Goal: Check status: Check status

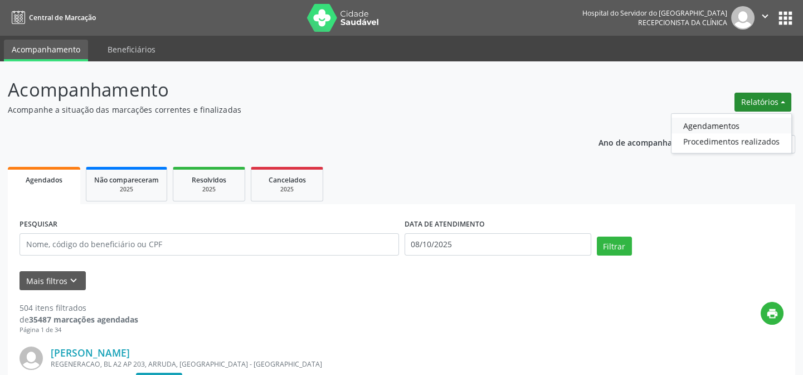
click at [727, 127] on link "Agendamentos" at bounding box center [732, 126] width 120 height 16
select select "9"
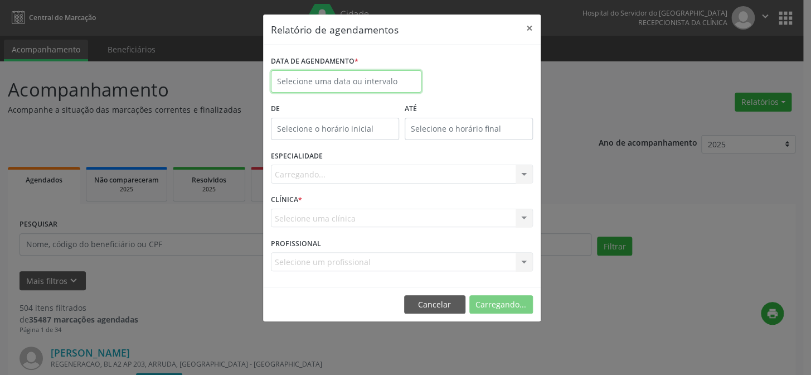
click at [339, 78] on input "text" at bounding box center [346, 81] width 150 height 22
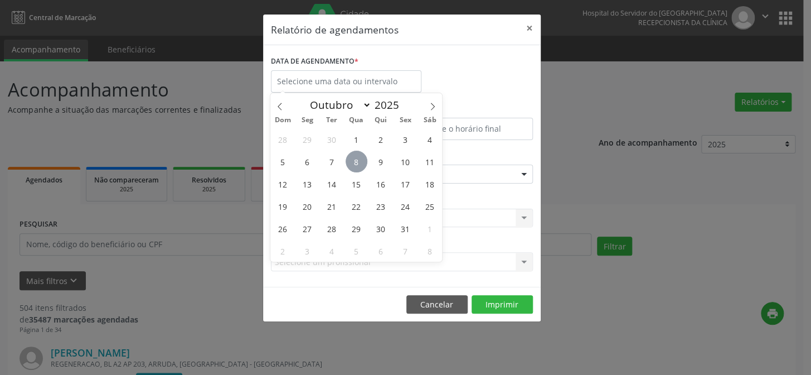
click at [361, 163] on span "8" at bounding box center [357, 161] width 22 height 22
type input "08/10/2025"
click at [361, 163] on span "8" at bounding box center [357, 161] width 22 height 22
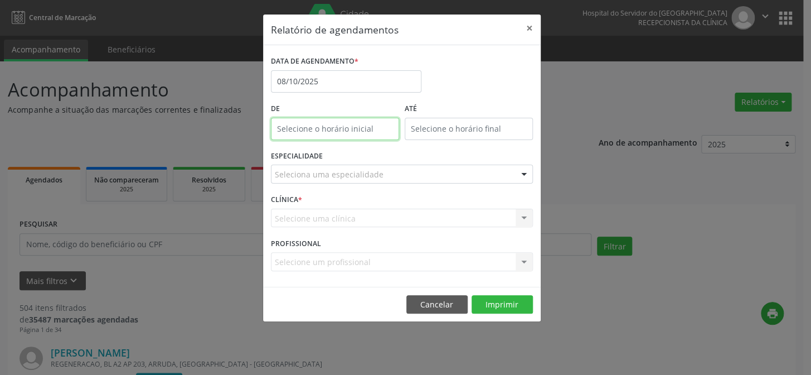
click at [351, 128] on input "text" at bounding box center [335, 129] width 128 height 22
click at [350, 157] on span at bounding box center [351, 157] width 8 height 11
type input "11:00"
type input "11"
click at [350, 157] on span at bounding box center [351, 157] width 8 height 11
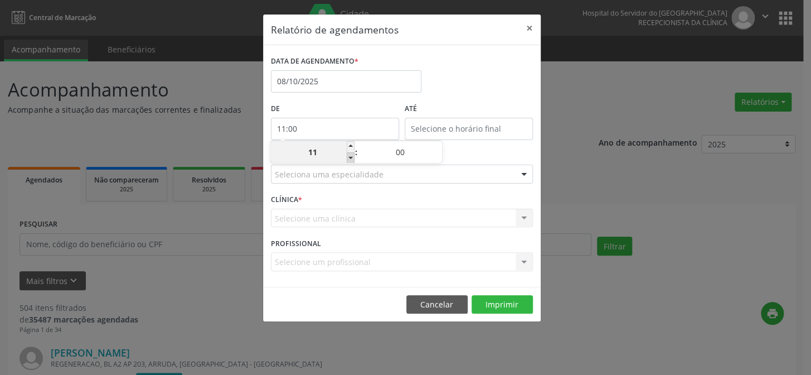
type input "10:00"
type input "10"
click at [350, 157] on span at bounding box center [351, 157] width 8 height 11
type input "09:00"
type input "09"
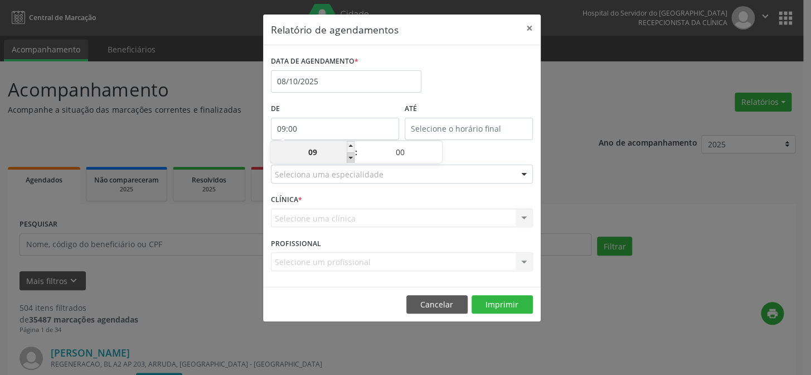
click at [350, 157] on span at bounding box center [351, 157] width 8 height 11
type input "08:00"
type input "08"
click at [350, 157] on span at bounding box center [351, 157] width 8 height 11
type input "07:00"
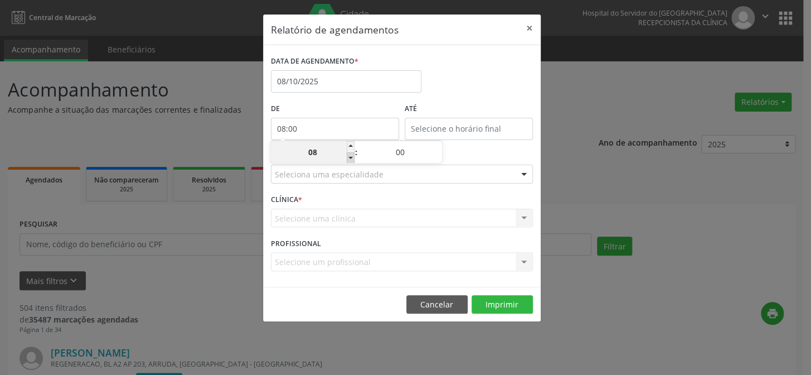
type input "07"
click at [462, 125] on input "12:00" at bounding box center [469, 129] width 128 height 22
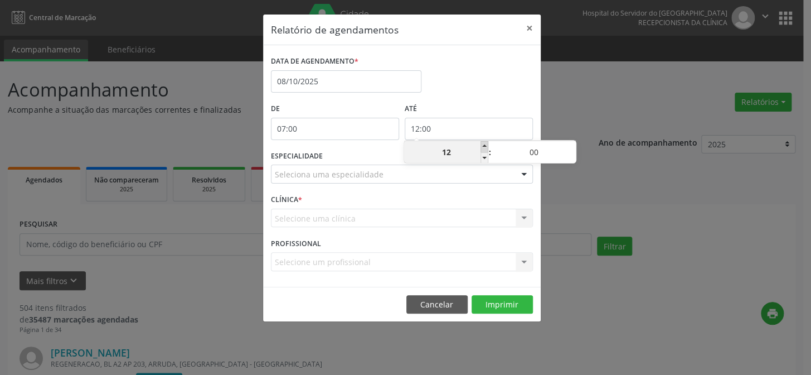
click at [486, 145] on span at bounding box center [484, 146] width 8 height 11
type input "13:00"
type input "13"
click at [486, 145] on span at bounding box center [484, 146] width 8 height 11
type input "14:00"
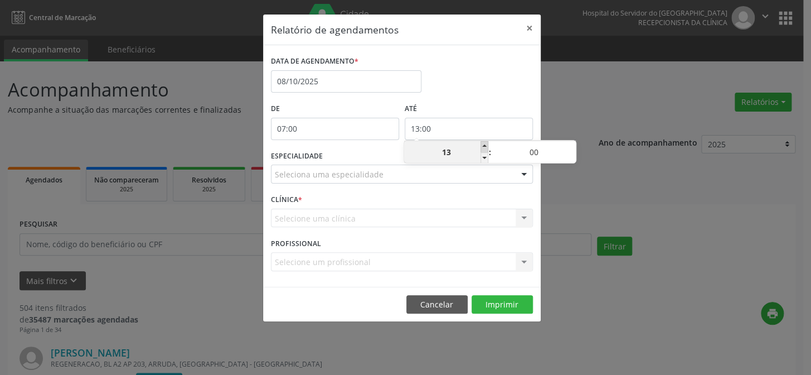
type input "14"
click at [486, 145] on span at bounding box center [484, 146] width 8 height 11
type input "15:00"
type input "15"
click at [486, 145] on span at bounding box center [484, 146] width 8 height 11
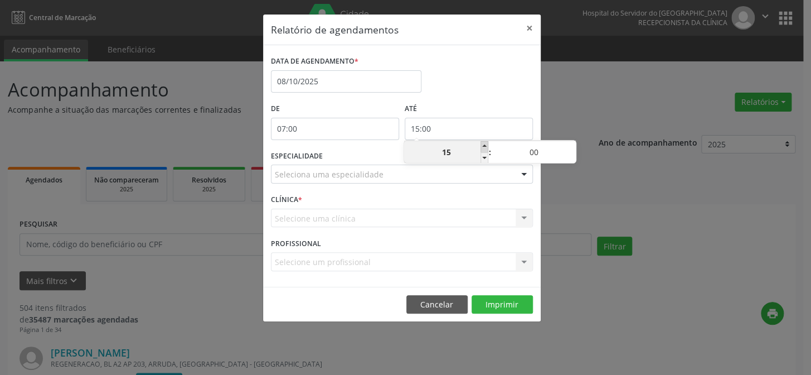
type input "16:00"
type input "16"
click at [487, 144] on span at bounding box center [484, 146] width 8 height 11
type input "17:00"
type input "17"
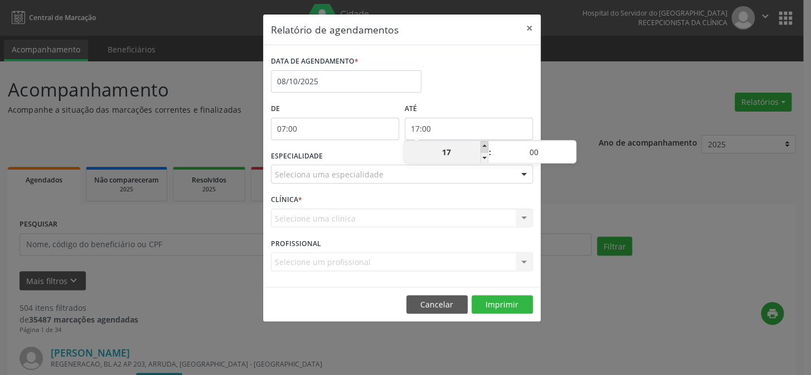
click at [487, 144] on span at bounding box center [484, 146] width 8 height 11
type input "18:00"
type input "18"
click at [487, 144] on span at bounding box center [484, 146] width 8 height 11
type input "19:00"
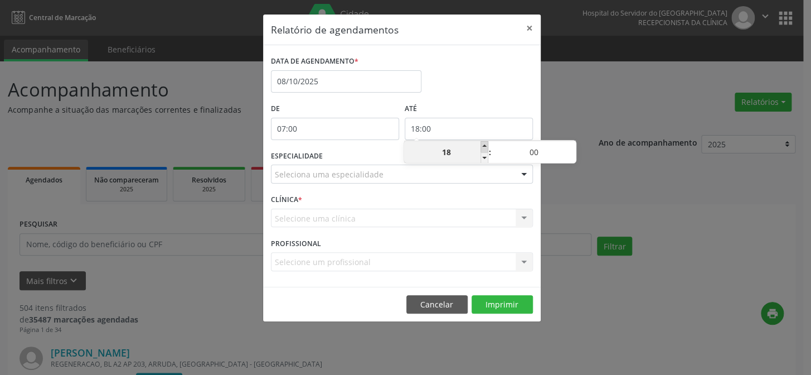
type input "19"
click at [487, 144] on span at bounding box center [484, 146] width 8 height 11
type input "20:00"
type input "20"
click at [487, 144] on span at bounding box center [484, 146] width 8 height 11
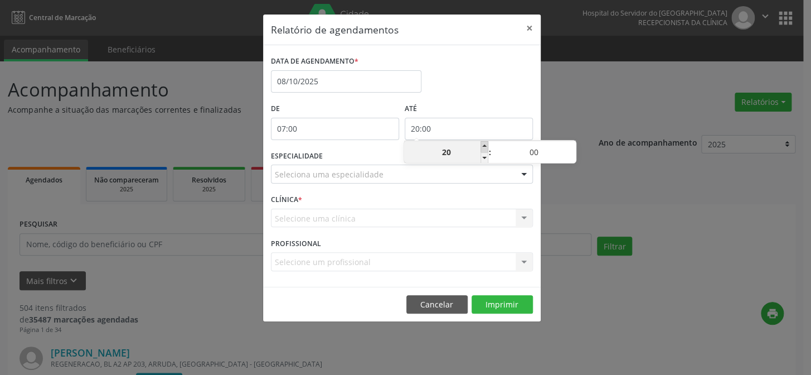
type input "21:00"
type input "21"
click at [523, 177] on div at bounding box center [524, 174] width 17 height 19
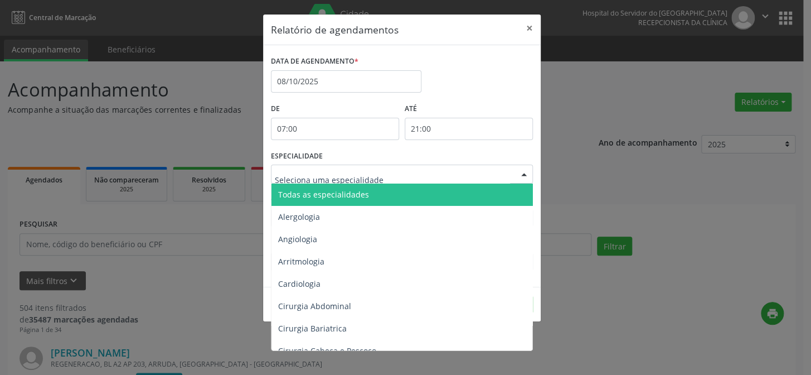
click at [485, 193] on span "Todas as especialidades" at bounding box center [402, 194] width 263 height 22
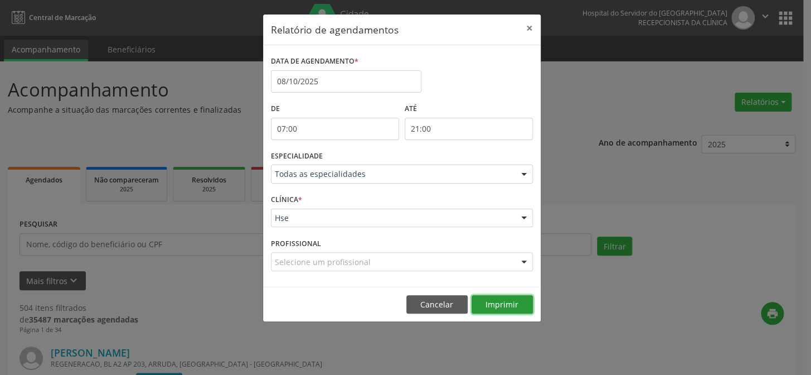
click at [498, 303] on button "Imprimir" at bounding box center [502, 304] width 61 height 19
click at [527, 27] on button "×" at bounding box center [529, 27] width 22 height 27
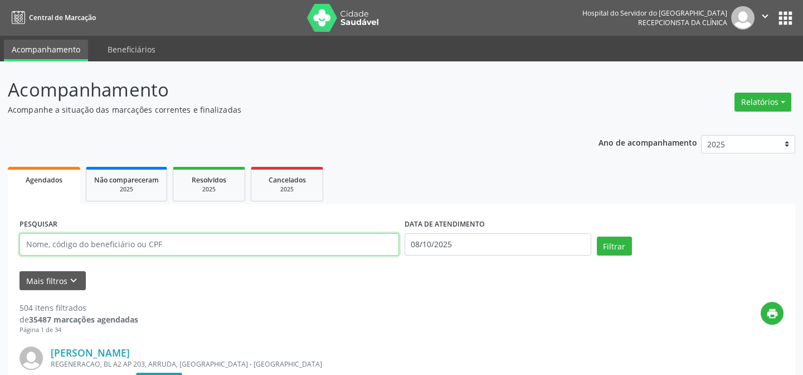
click at [29, 240] on input "text" at bounding box center [210, 244] width 380 height 22
type input "66594375415"
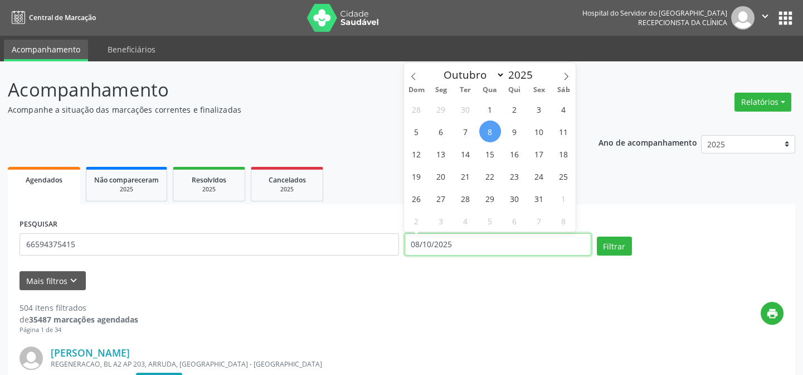
click at [413, 242] on input "08/10/2025" at bounding box center [498, 244] width 187 height 22
click at [597, 236] on button "Filtrar" at bounding box center [614, 245] width 35 height 19
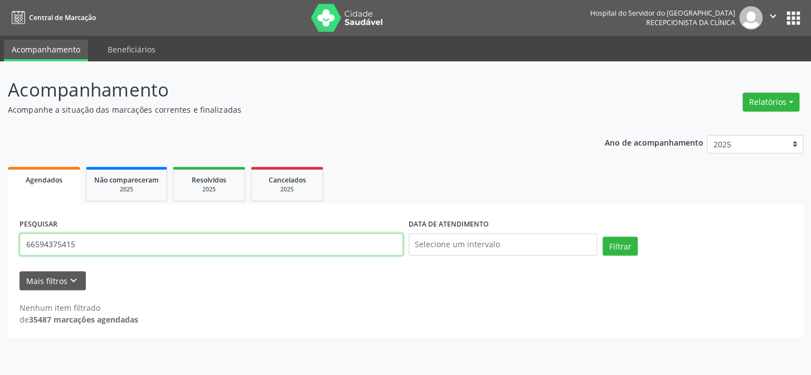
click at [88, 239] on input "66594375415" at bounding box center [211, 244] width 383 height 22
type input "6"
click at [603, 236] on button "Filtrar" at bounding box center [620, 245] width 35 height 19
click at [128, 246] on input "[PERSON_NAME]" at bounding box center [211, 244] width 383 height 22
type input "r"
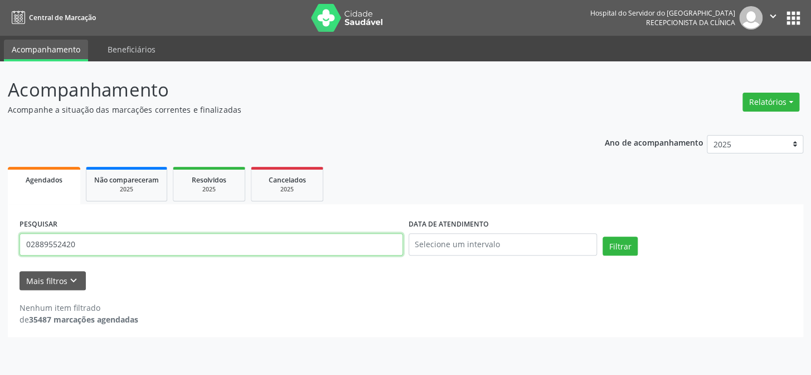
type input "02889552420"
click at [603, 236] on button "Filtrar" at bounding box center [620, 245] width 35 height 19
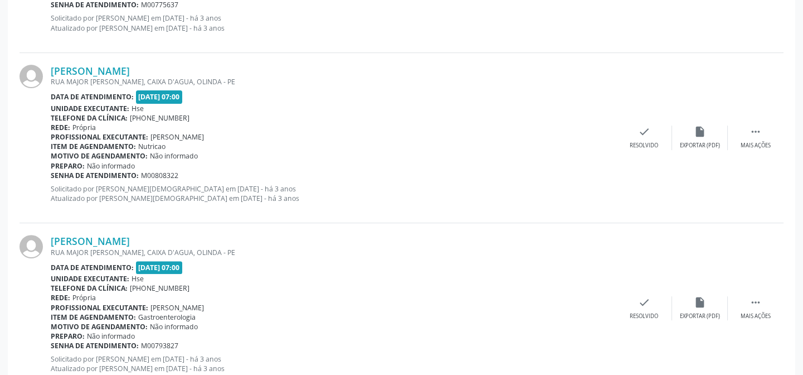
scroll to position [999, 0]
